Goal: Task Accomplishment & Management: Use online tool/utility

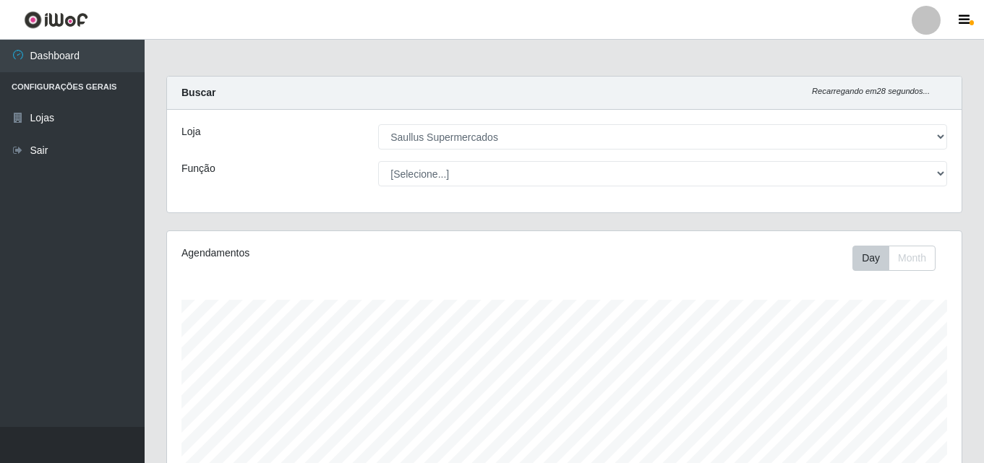
select select "423"
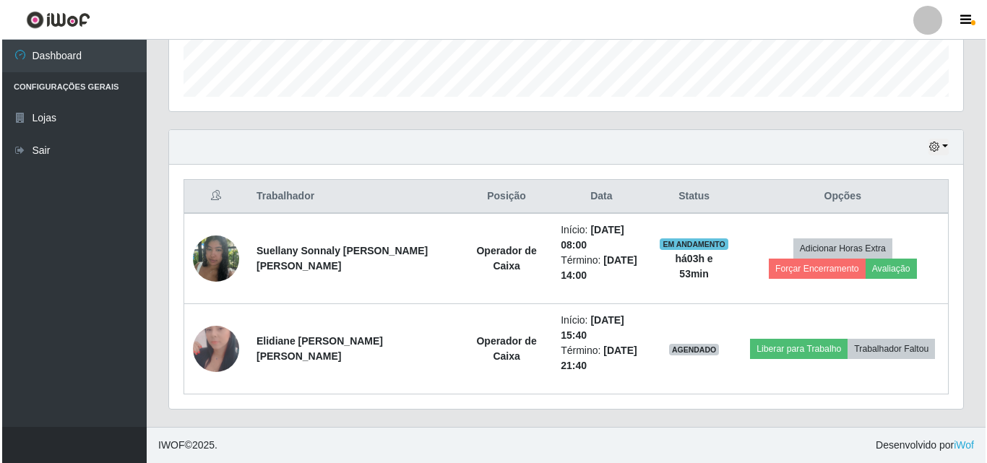
scroll to position [300, 794]
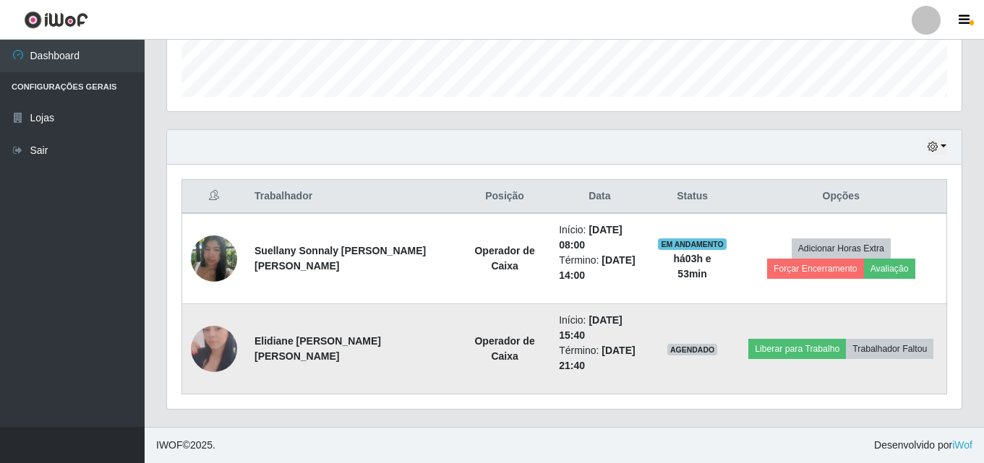
click at [238, 353] on td at bounding box center [214, 349] width 64 height 90
click at [228, 356] on img at bounding box center [214, 348] width 46 height 95
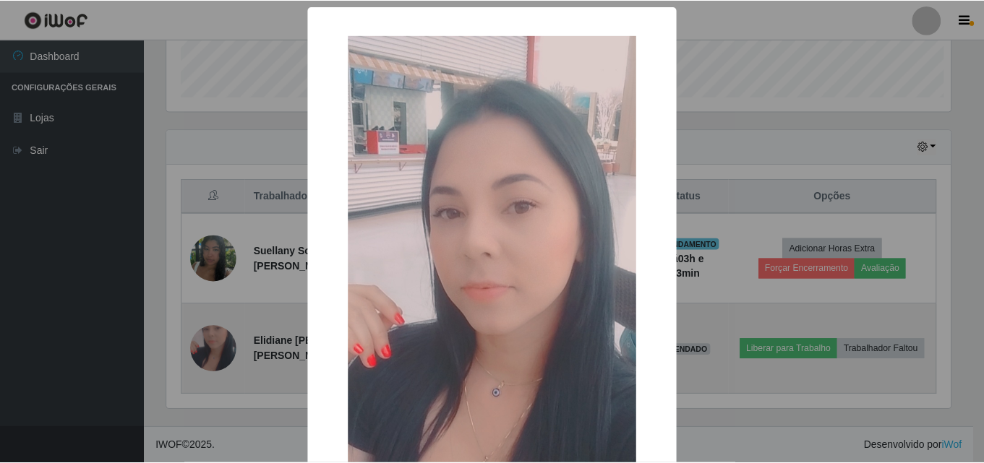
scroll to position [300, 787]
click at [228, 356] on div "× OK Cancel" at bounding box center [493, 231] width 987 height 463
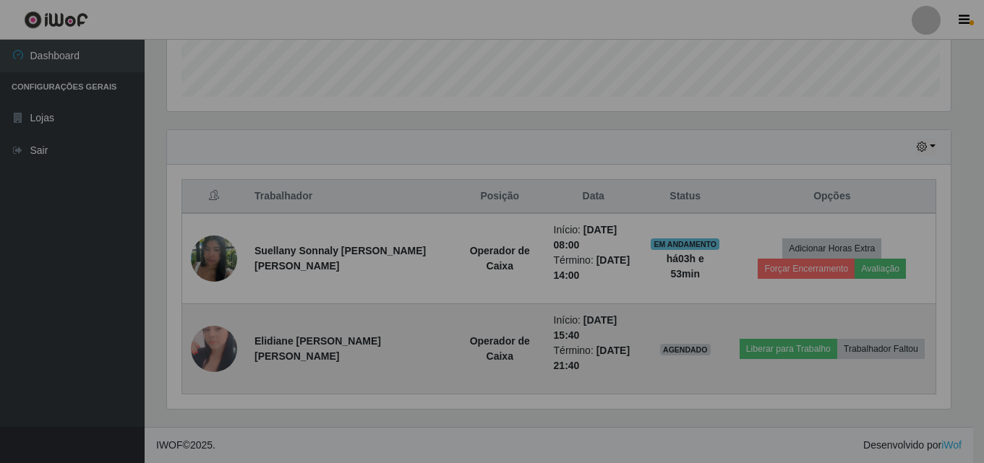
scroll to position [300, 794]
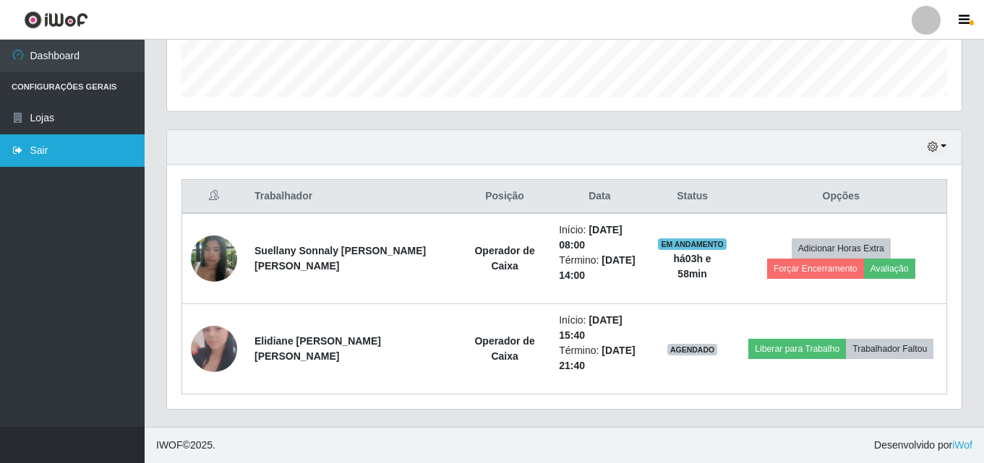
click at [100, 151] on link "Sair" at bounding box center [72, 150] width 145 height 33
